Goal: Complete application form

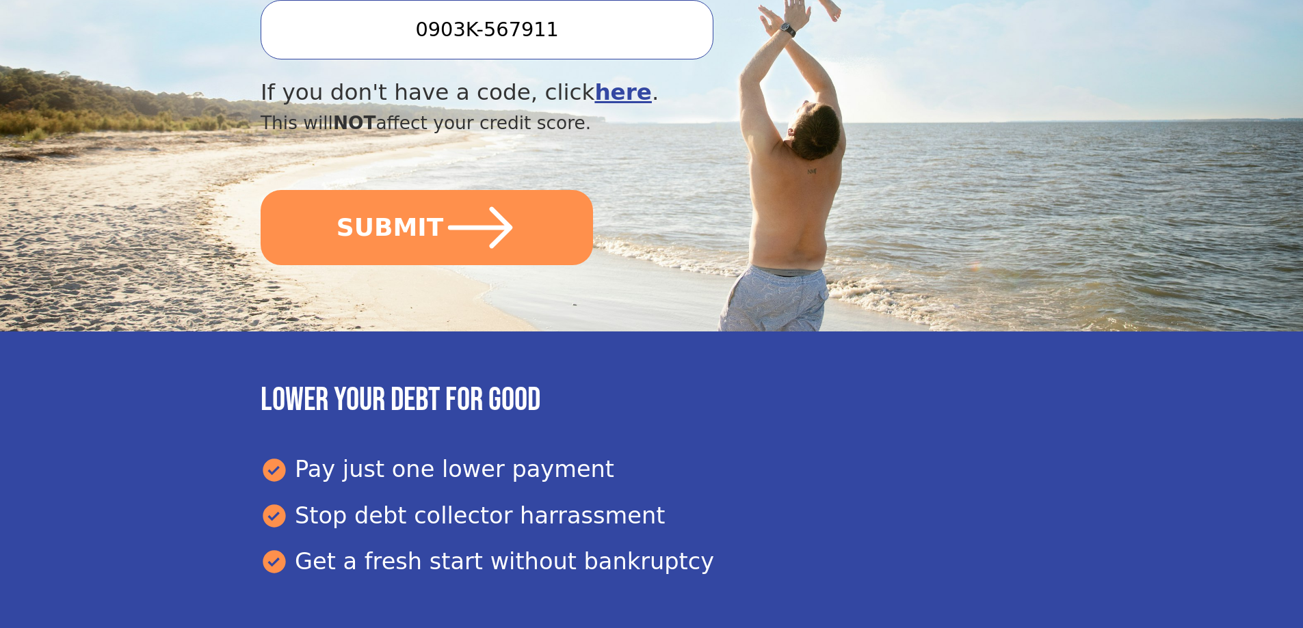
scroll to position [547, 0]
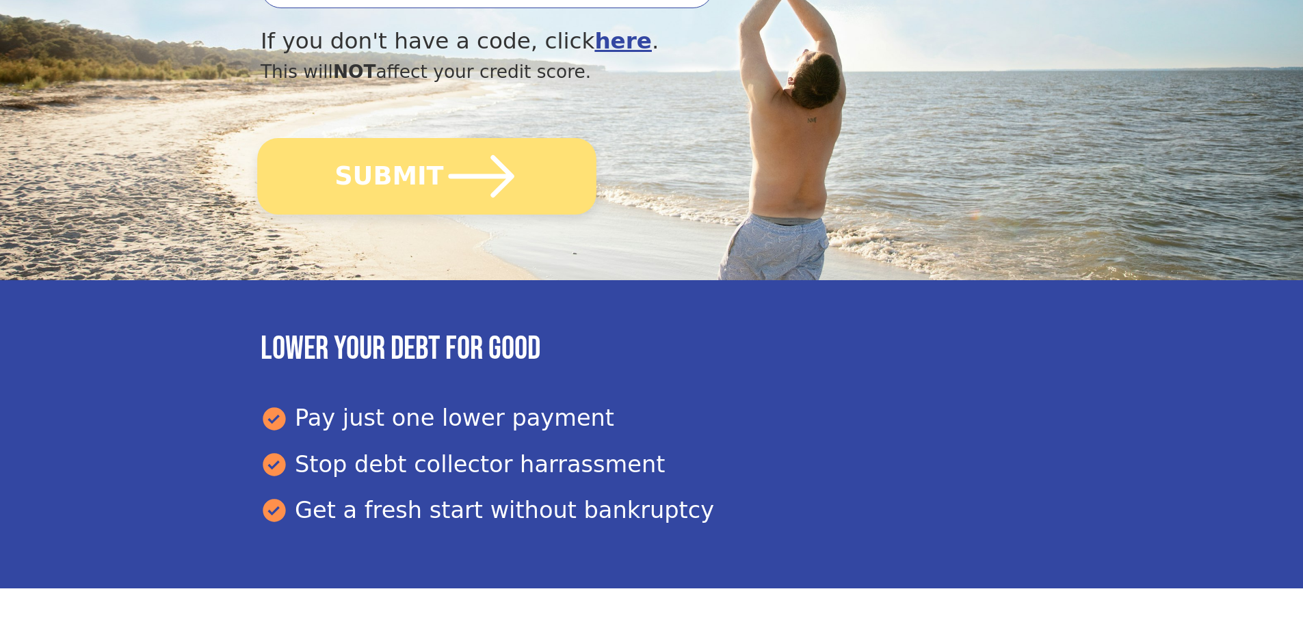
click at [410, 184] on button "SUBMIT" at bounding box center [426, 176] width 339 height 77
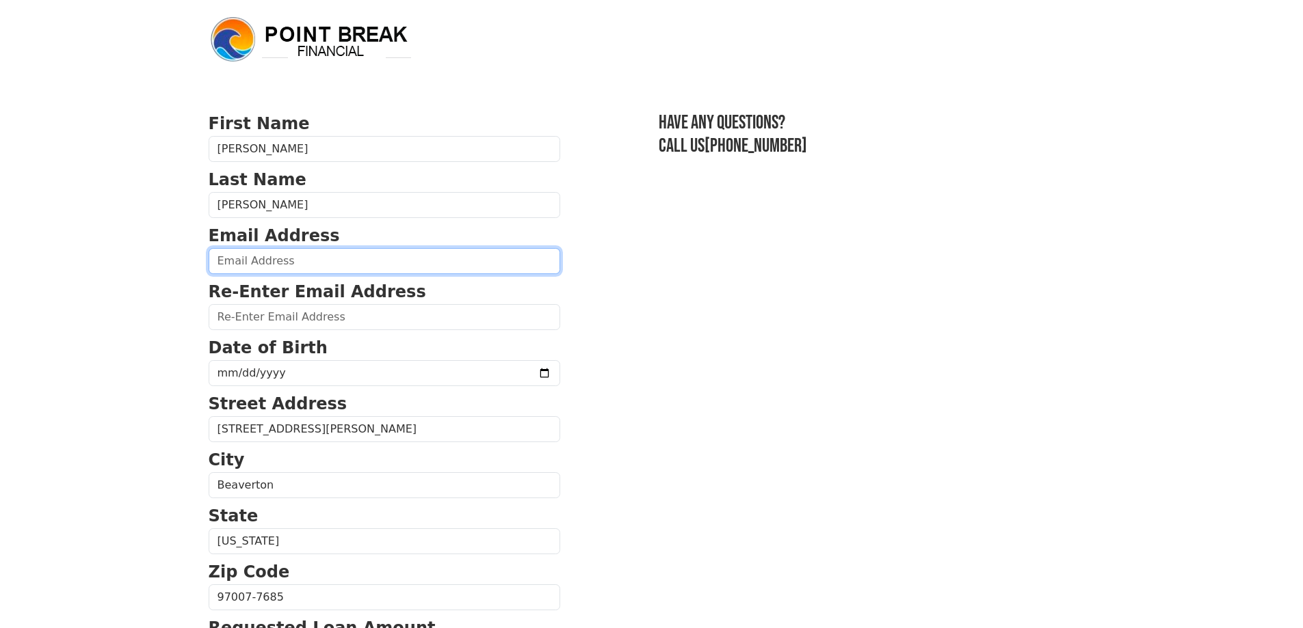
click at [338, 259] on input "email" at bounding box center [385, 261] width 352 height 26
type input "wfulkersonpdx@gmail.com"
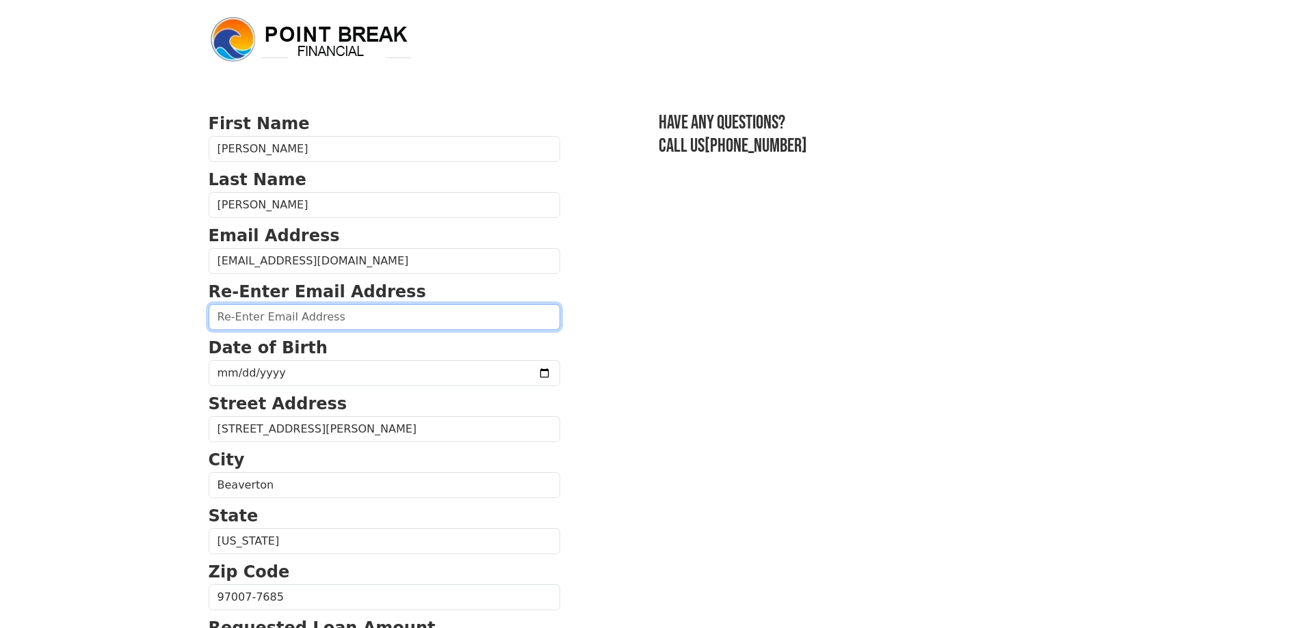
click at [347, 322] on input "email" at bounding box center [385, 317] width 352 height 26
type input "wfulkersonpdx@gmail.com"
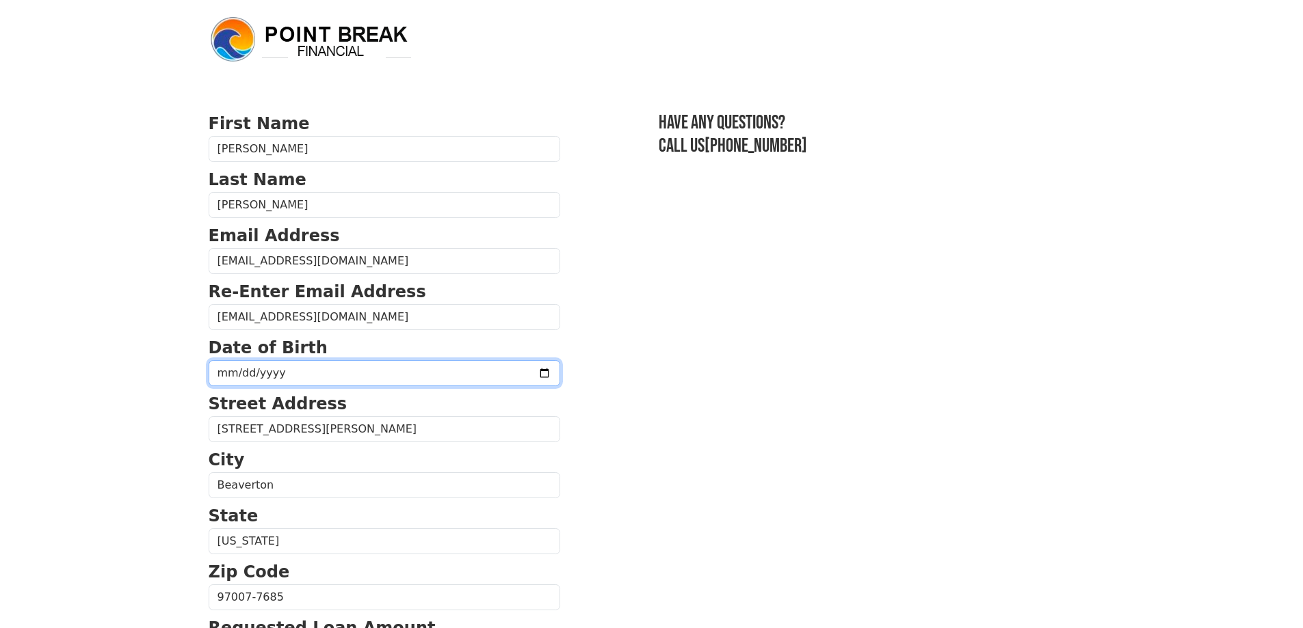
click at [332, 374] on input "date" at bounding box center [385, 373] width 352 height 26
type input "1960-10-05"
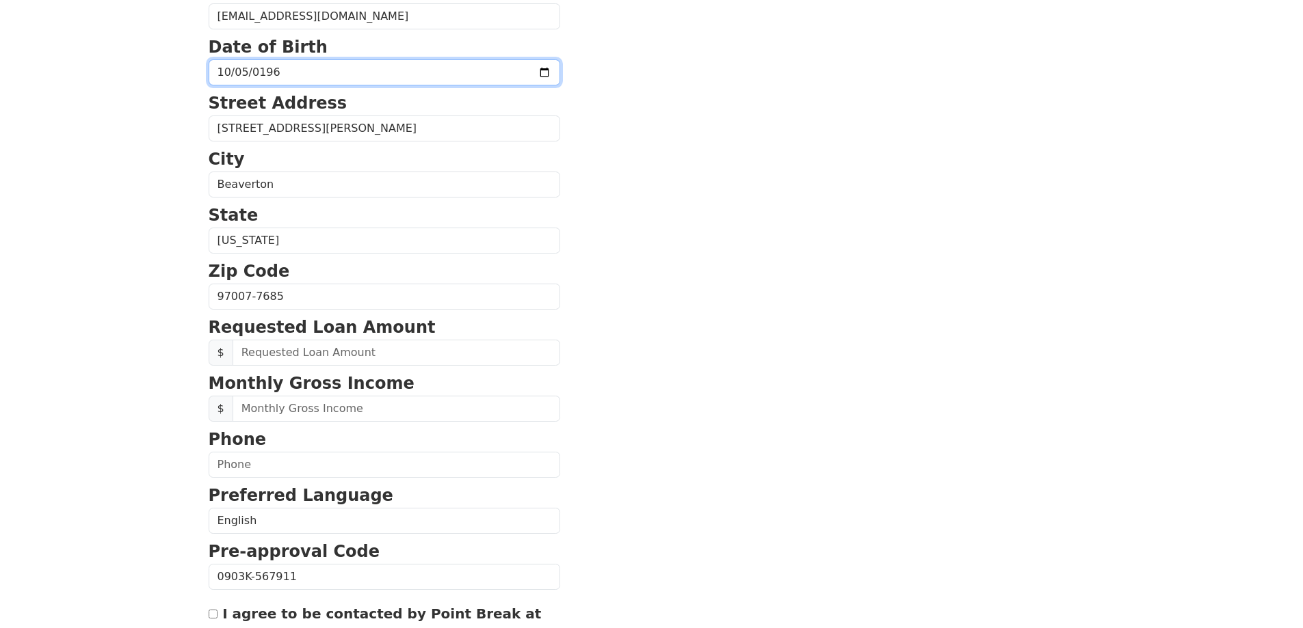
scroll to position [342, 0]
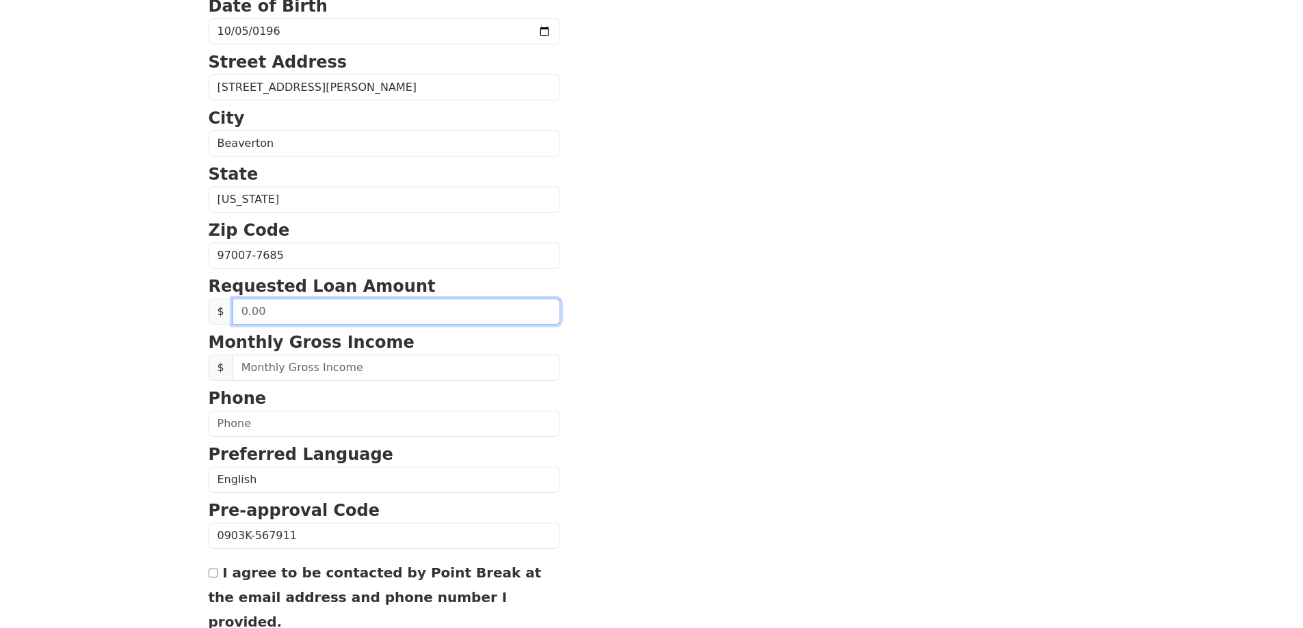
click at [274, 309] on input "text" at bounding box center [397, 312] width 328 height 26
type input "25,000.00"
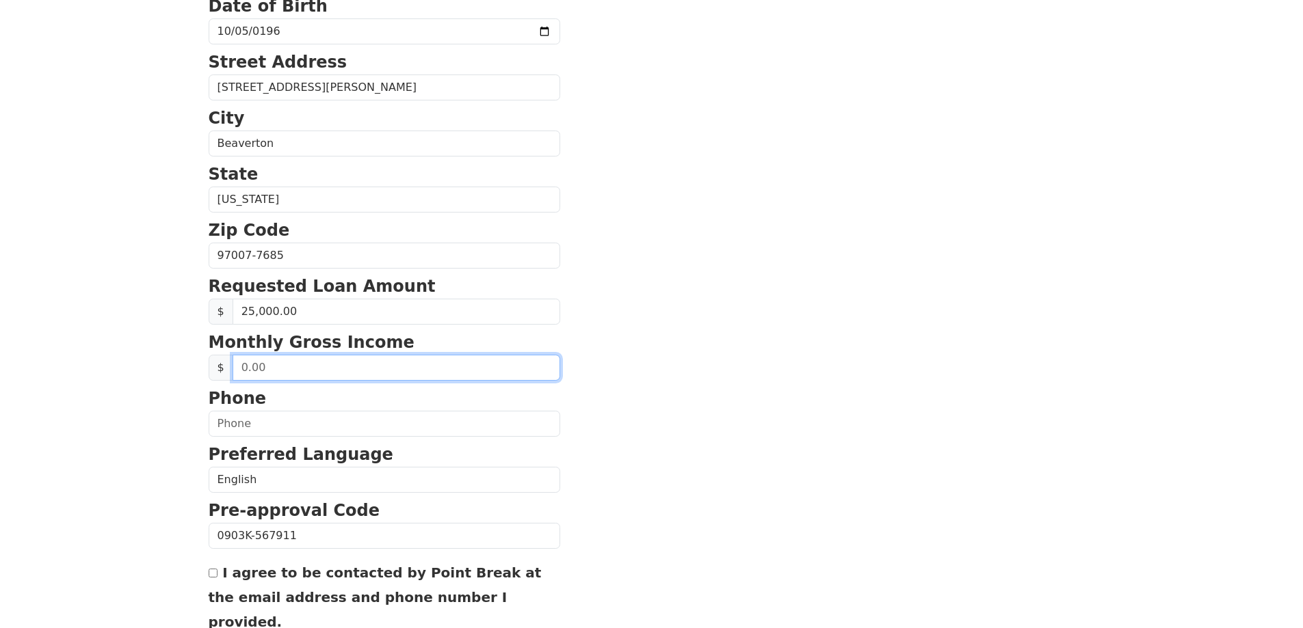
click at [280, 371] on input "text" at bounding box center [397, 368] width 328 height 26
type input "9,000.00"
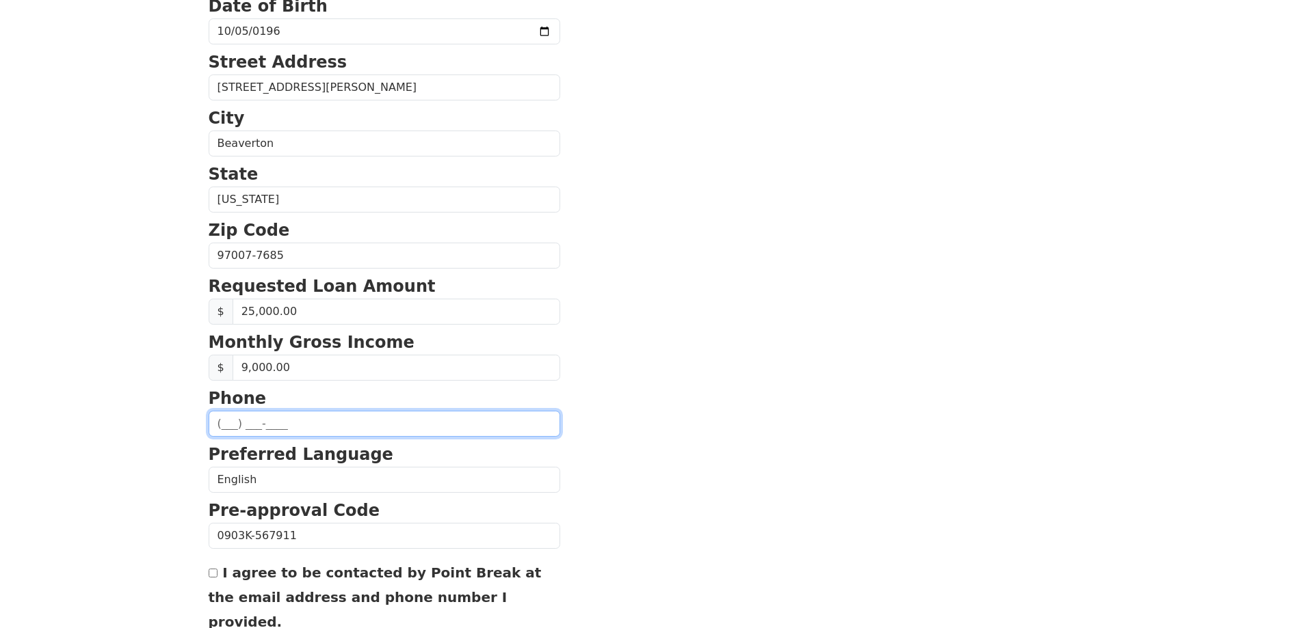
click at [268, 427] on input "text" at bounding box center [385, 424] width 352 height 26
type input "(480) 628-8916"
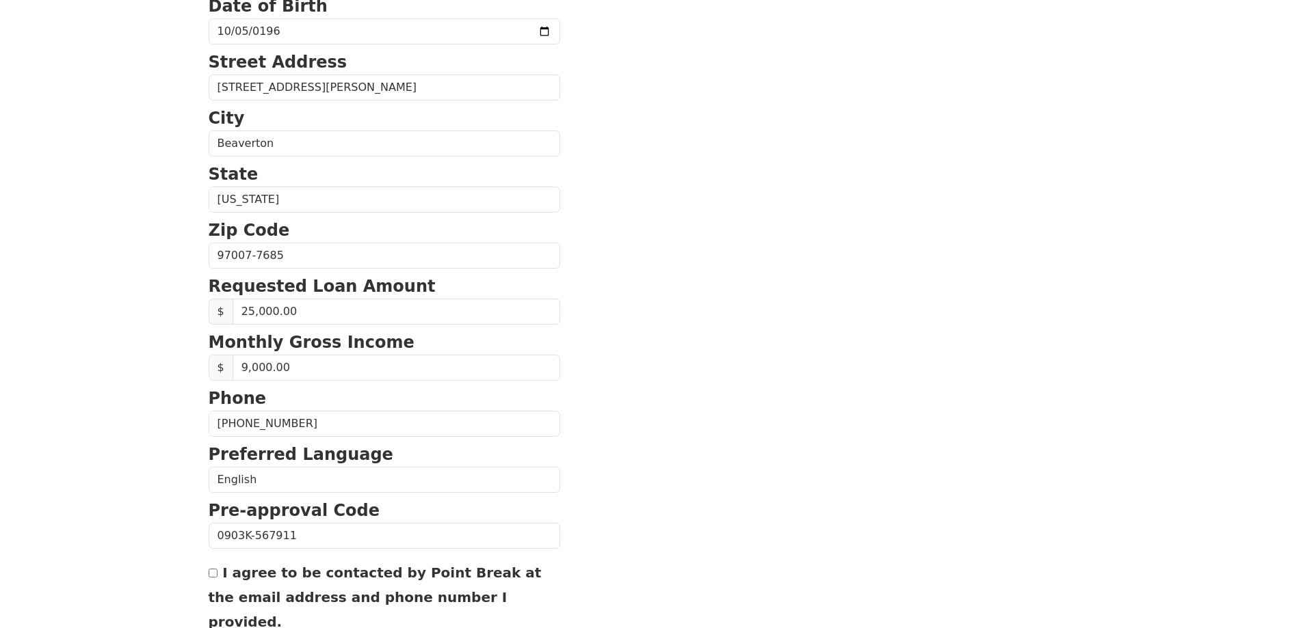
click at [640, 449] on section "First Name William Last Name Fulkerson Email Address wfulkersonpdx@gmail.com Re…" at bounding box center [652, 257] width 886 height 975
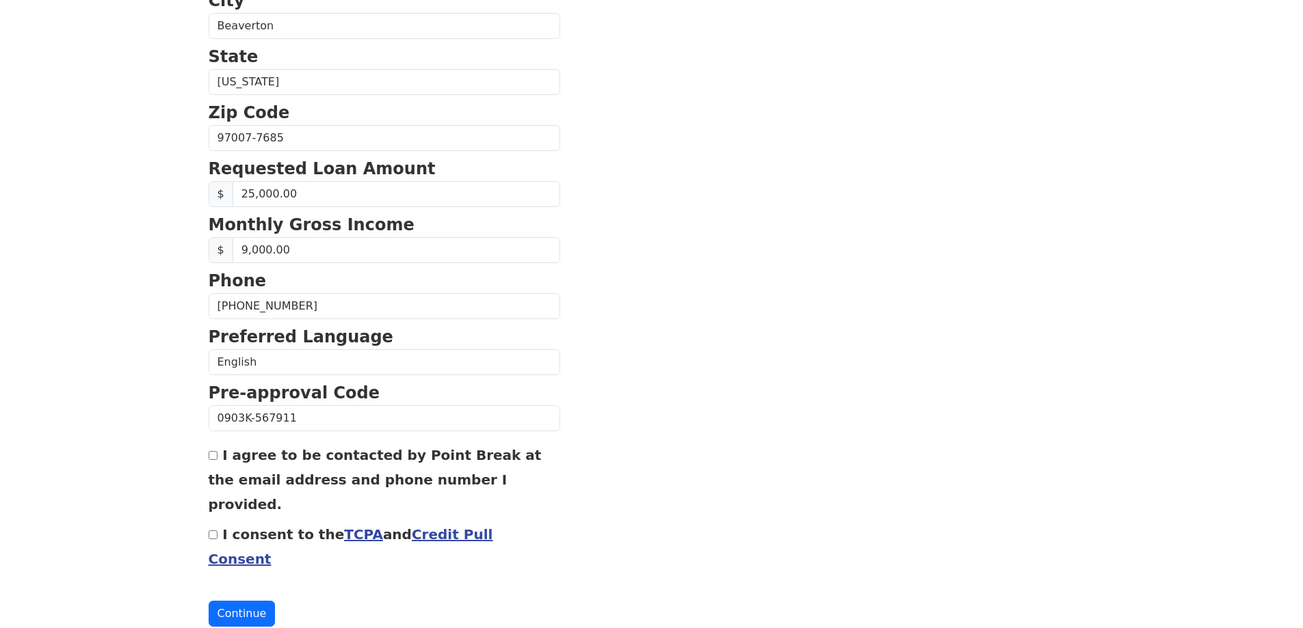
scroll to position [460, 0]
click at [213, 455] on input "I agree to be contacted by Point Break at the email address and phone number I …" at bounding box center [213, 455] width 9 height 9
checkbox input "true"
click at [213, 530] on input "I consent to the TCPA and Credit Pull Consent" at bounding box center [213, 534] width 9 height 9
checkbox input "true"
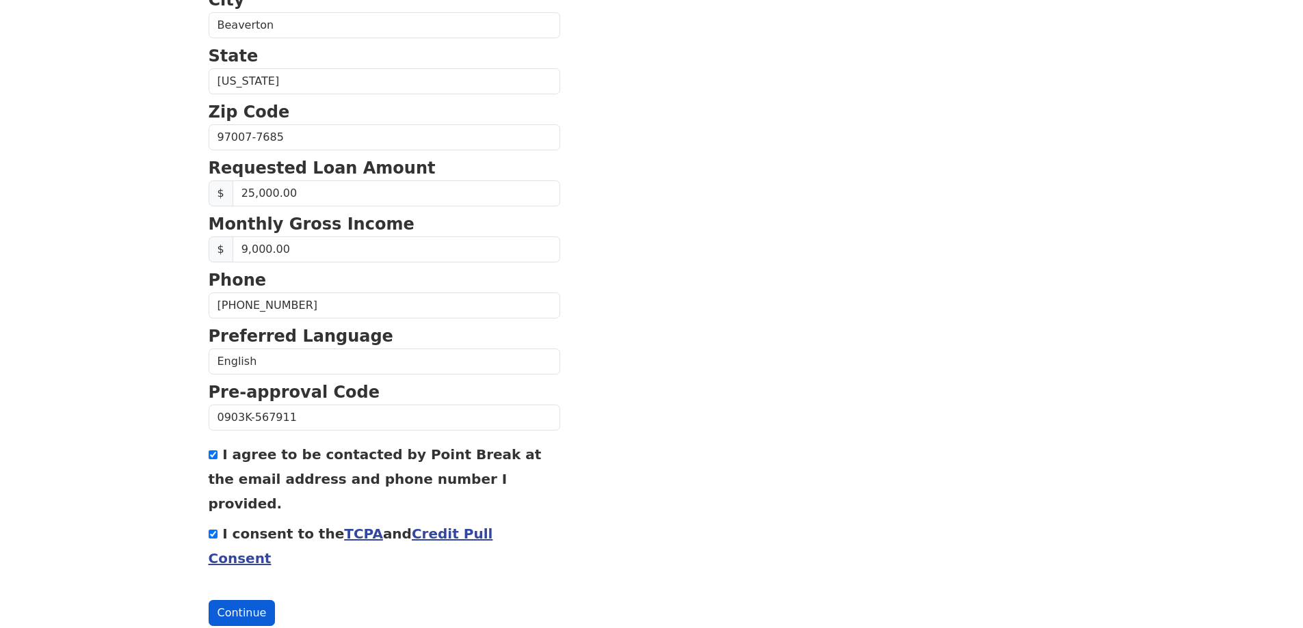
click at [237, 600] on button "Continue" at bounding box center [242, 613] width 67 height 26
